Goal: Task Accomplishment & Management: Use online tool/utility

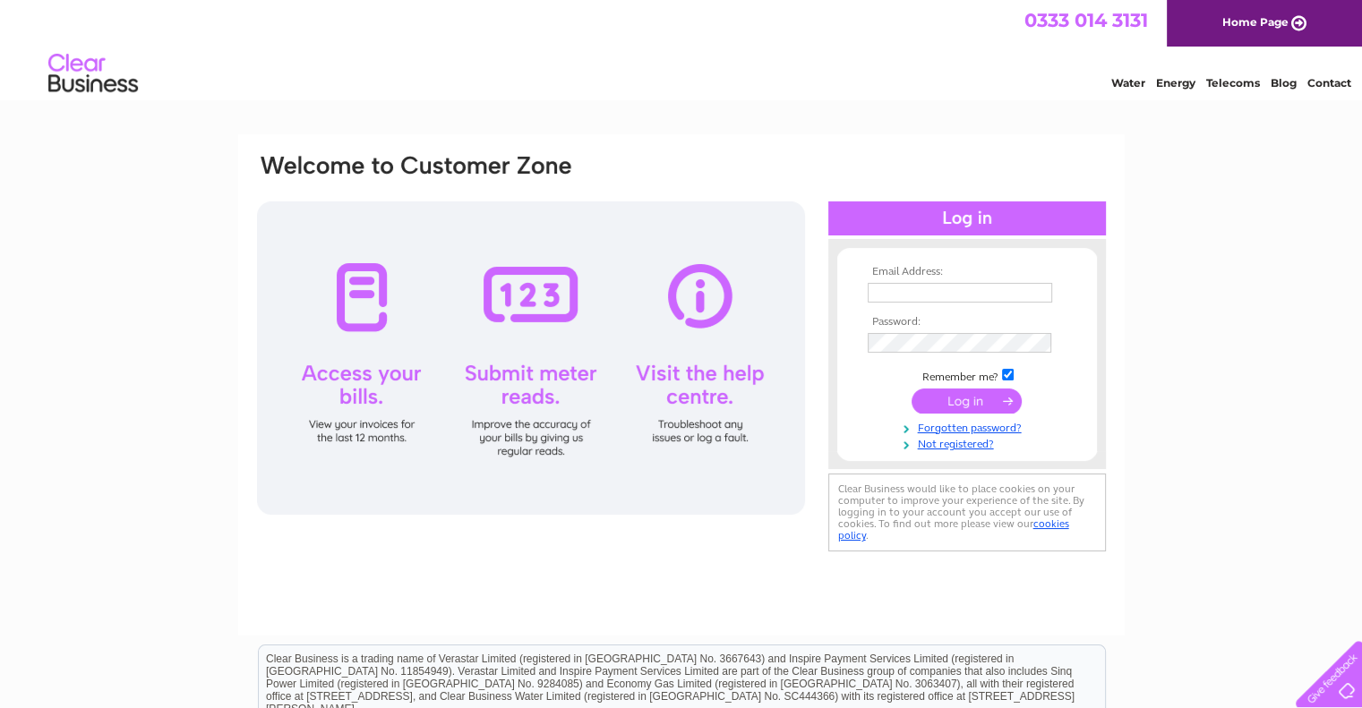
type input "[EMAIL_ADDRESS][DOMAIN_NAME]"
click at [962, 407] on input "submit" at bounding box center [967, 401] width 110 height 25
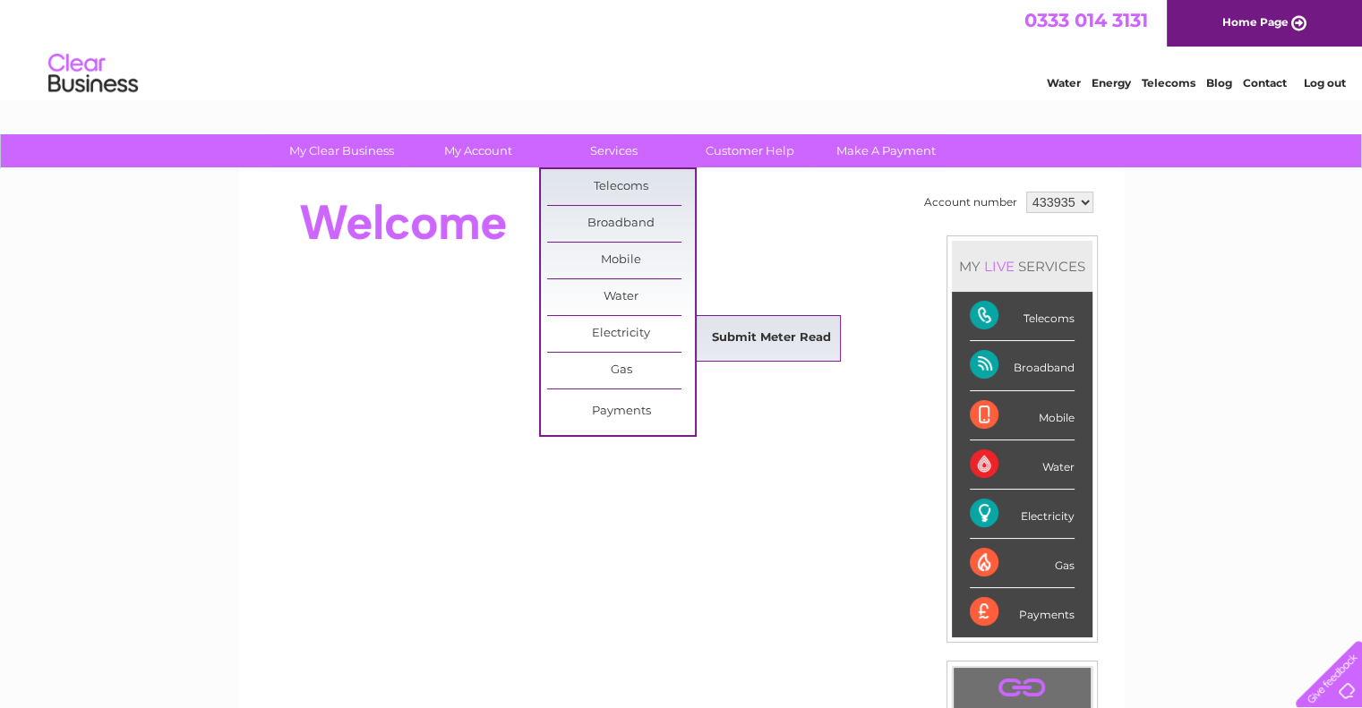
click at [811, 348] on link "Submit Meter Read" at bounding box center [772, 339] width 148 height 36
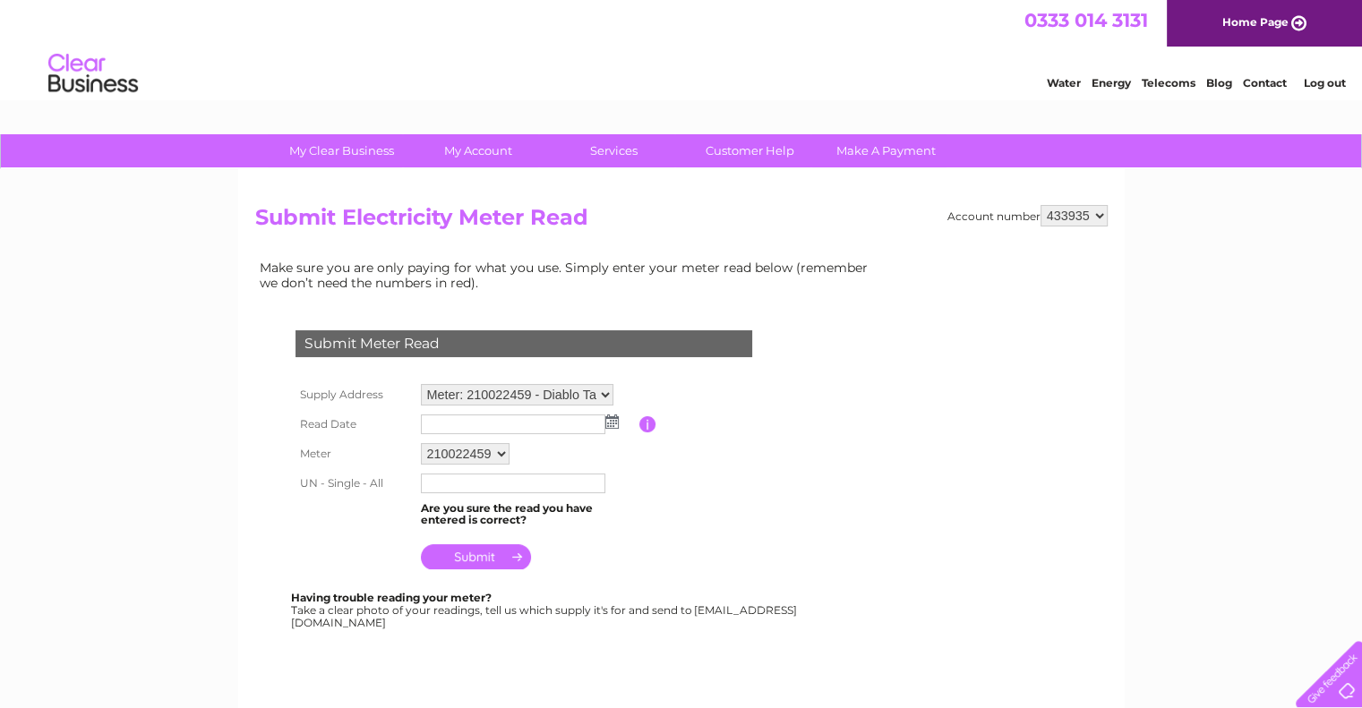
click at [609, 423] on img at bounding box center [611, 422] width 13 height 14
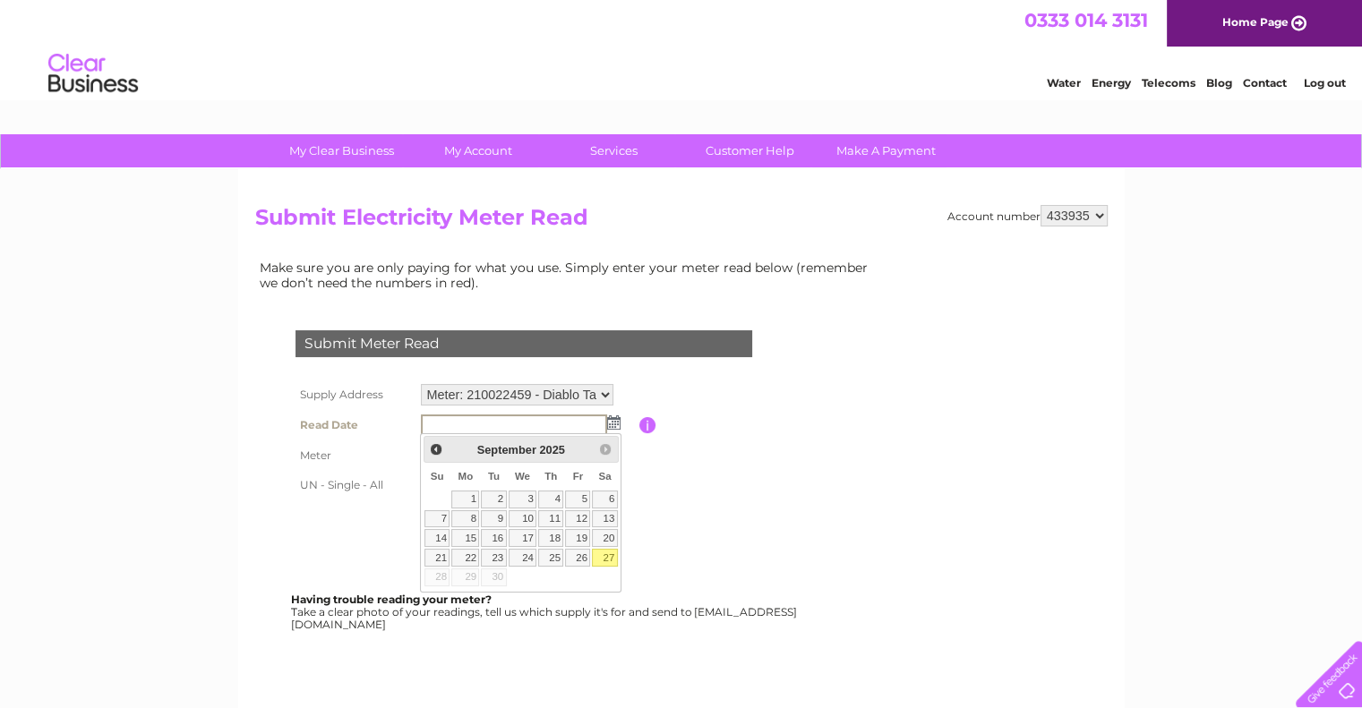
click at [599, 558] on link "27" at bounding box center [604, 558] width 25 height 18
type input "2025/09/27"
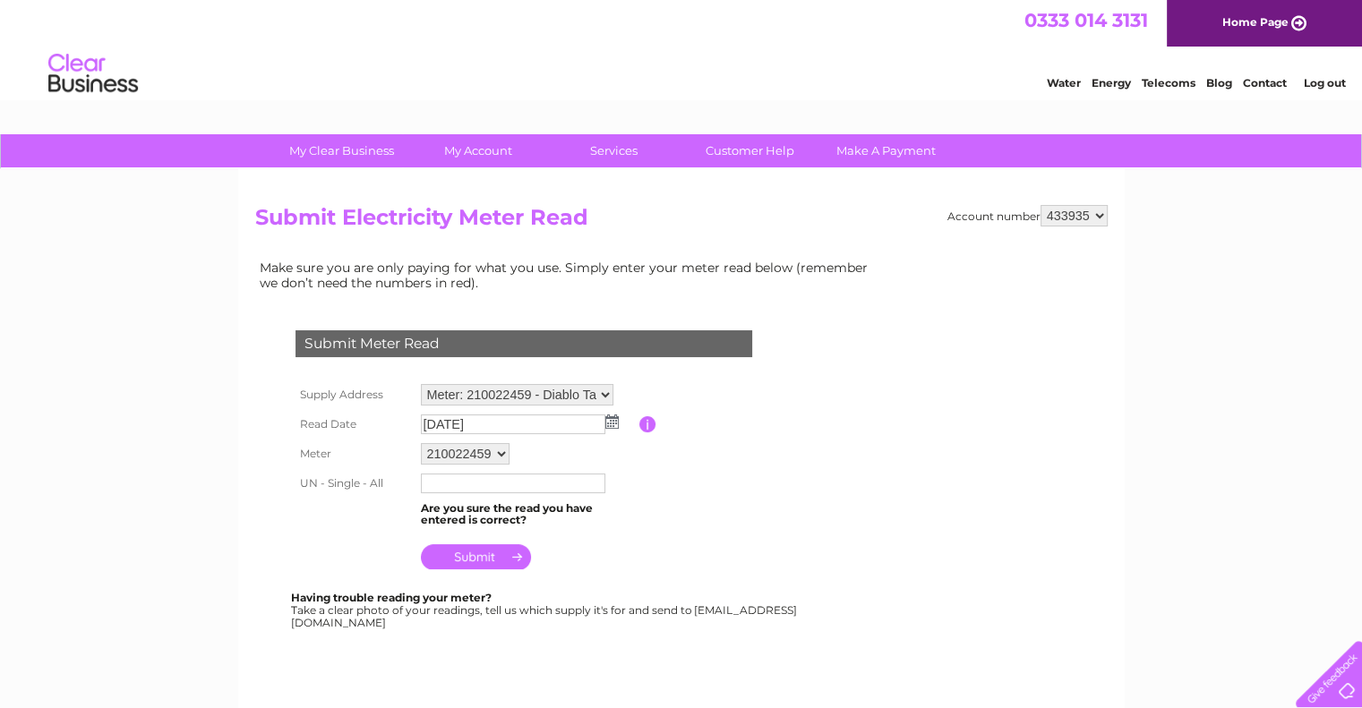
click at [502, 480] on input "text" at bounding box center [513, 484] width 184 height 20
type input "112453"
click at [585, 570] on td at bounding box center [527, 554] width 223 height 43
click at [479, 554] on input "submit" at bounding box center [476, 556] width 110 height 25
